Goal: Information Seeking & Learning: Learn about a topic

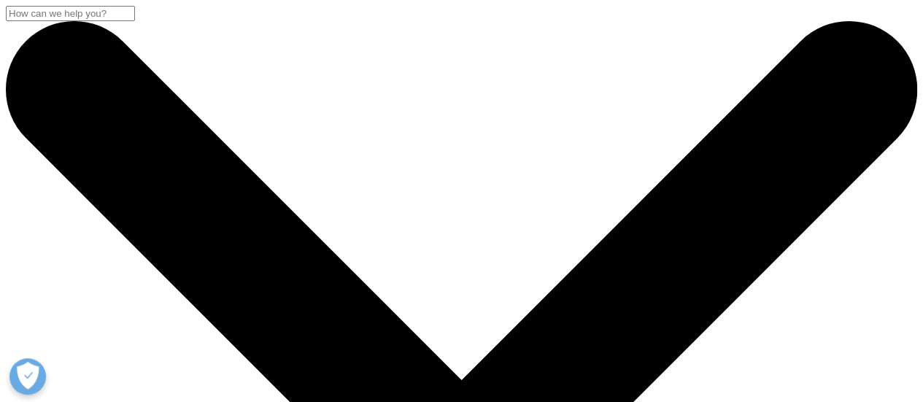
click at [135, 21] on input "Buscar" at bounding box center [70, 13] width 129 height 15
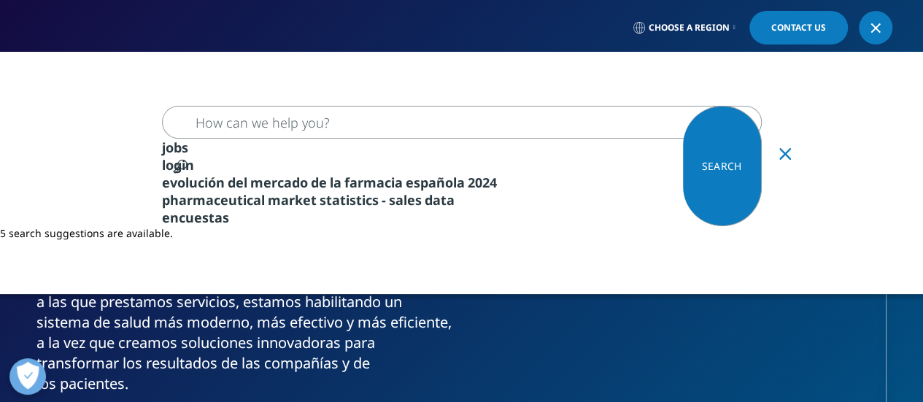
click at [626, 118] on input "Buscar" at bounding box center [462, 122] width 600 height 33
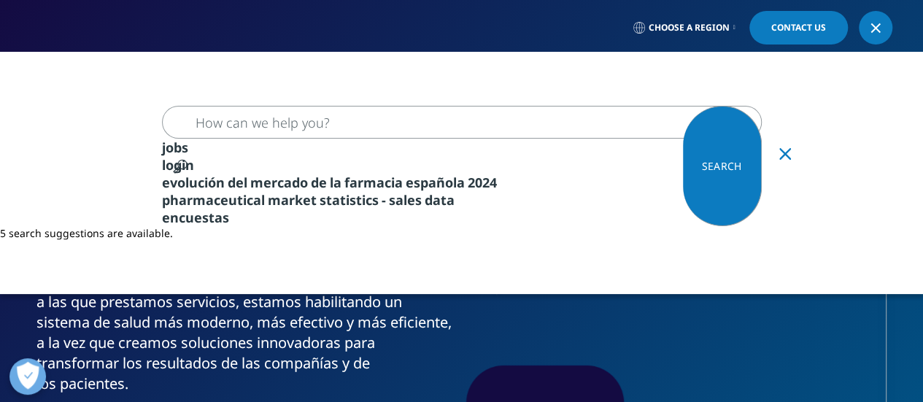
click at [820, 118] on div "Clear jobs login evolución del [PERSON_NAME] de la farmacia española 2024 pharm…" at bounding box center [461, 173] width 923 height 134
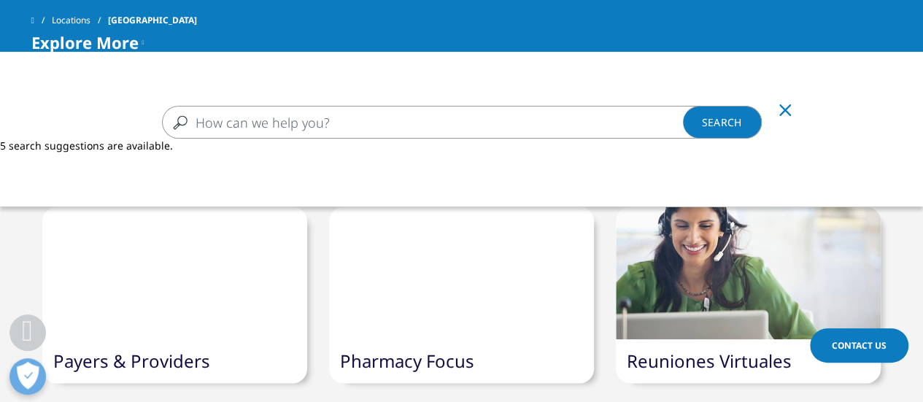
scroll to position [1022, 0]
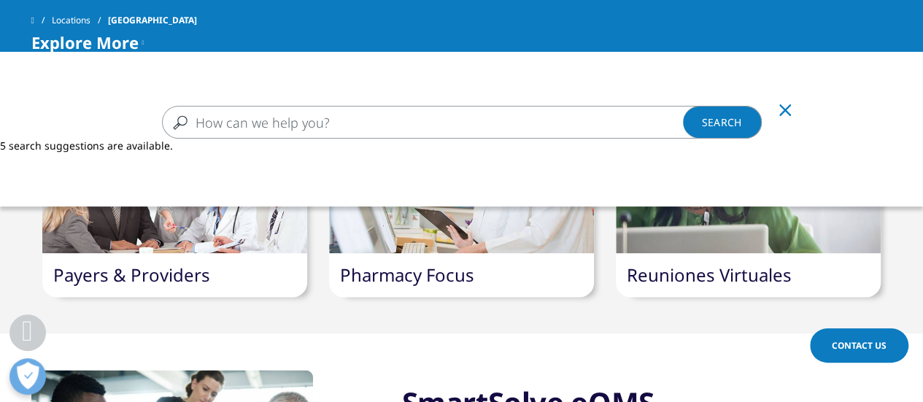
click at [380, 124] on input "Buscar" at bounding box center [462, 122] width 600 height 33
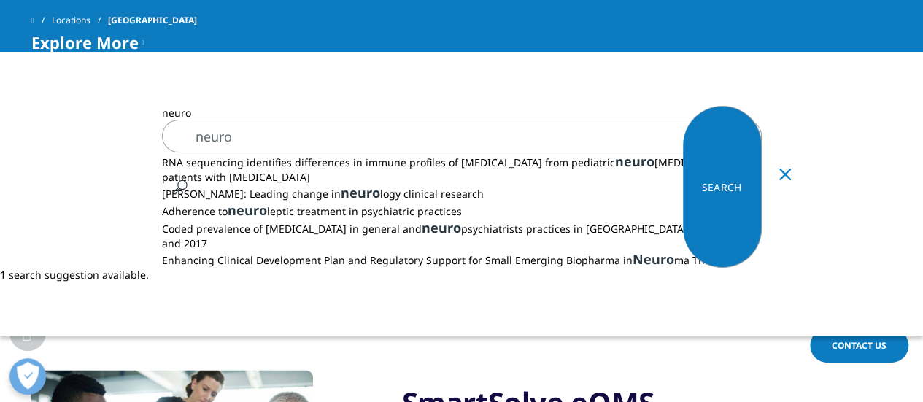
type input "neuro"
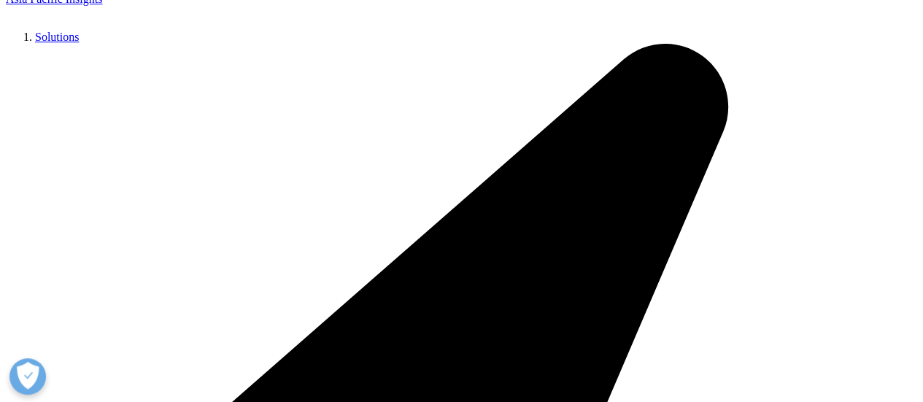
scroll to position [277, 0]
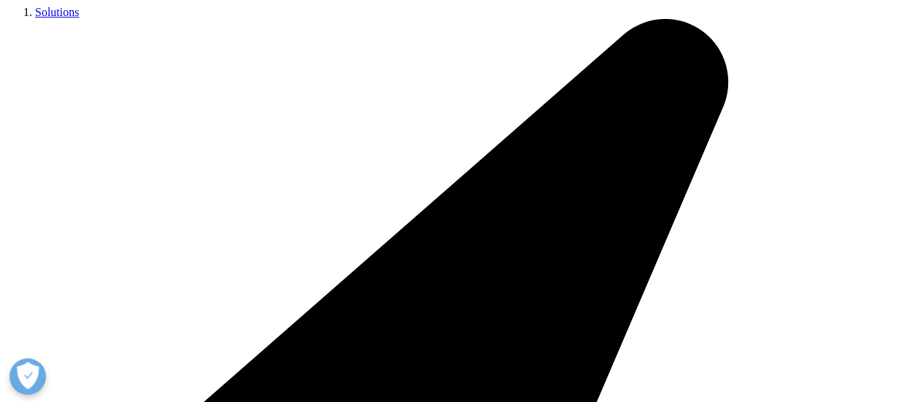
type input "neuro"
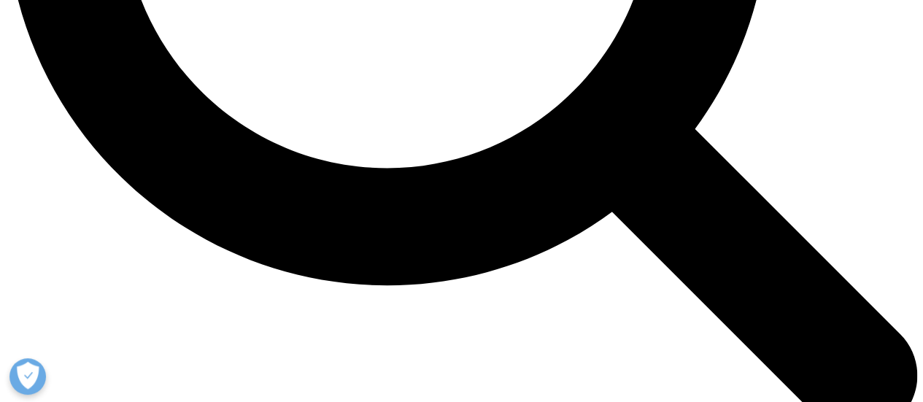
scroll to position [1410, 0]
